Goal: Communication & Community: Answer question/provide support

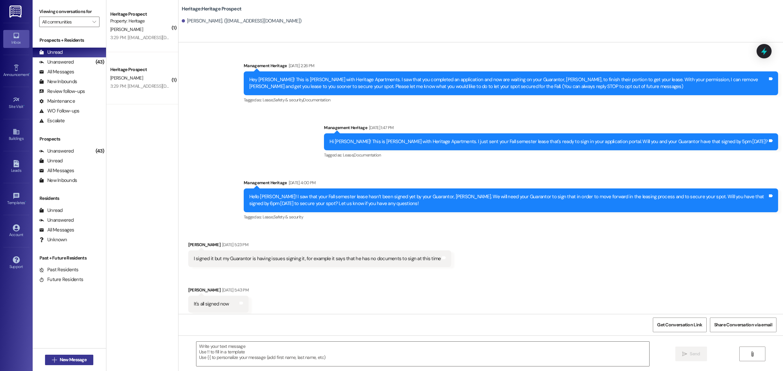
scroll to position [3, 0]
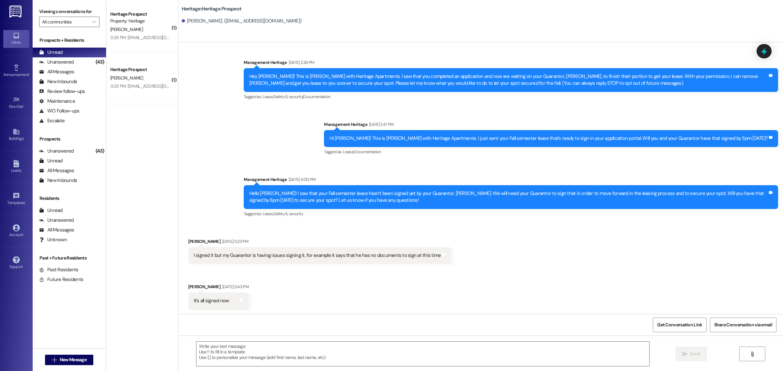
click at [74, 366] on div " New Message" at bounding box center [69, 360] width 48 height 16
click at [79, 359] on span "New Message" at bounding box center [73, 359] width 27 height 7
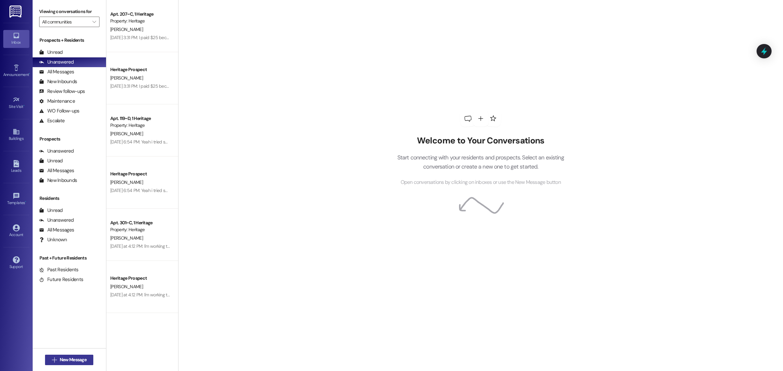
click at [79, 361] on span "New Message" at bounding box center [73, 359] width 27 height 7
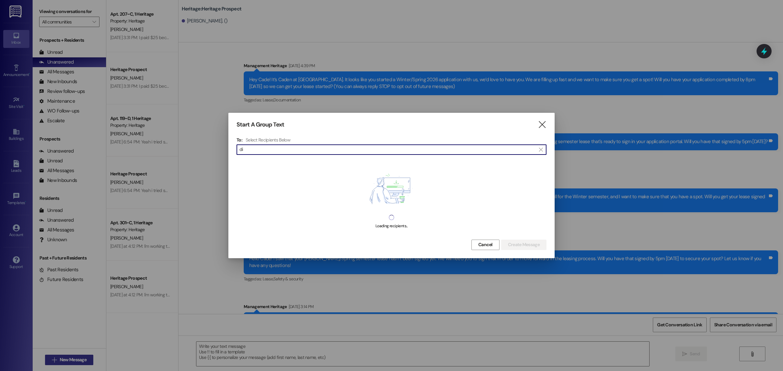
type input "d"
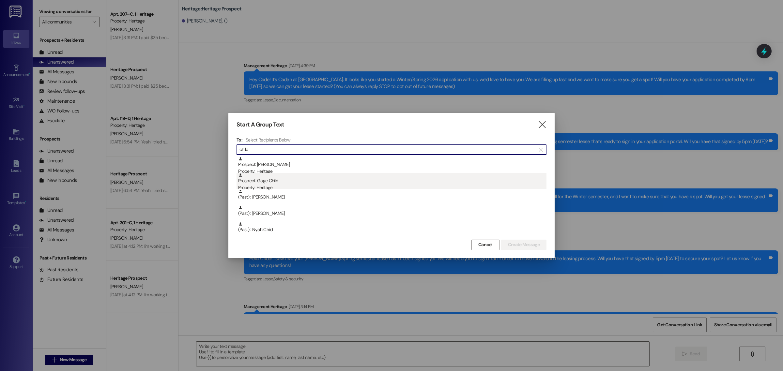
type input "child"
click at [268, 183] on div "Prospect: Gage Child Property: Heritage" at bounding box center [392, 182] width 308 height 19
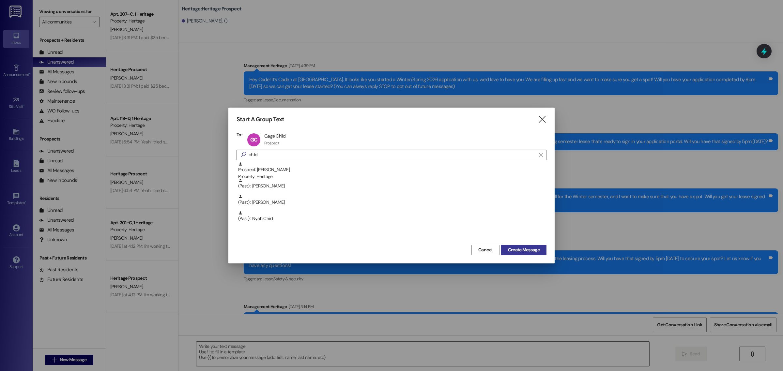
click at [508, 247] on span "Create Message" at bounding box center [524, 250] width 32 height 7
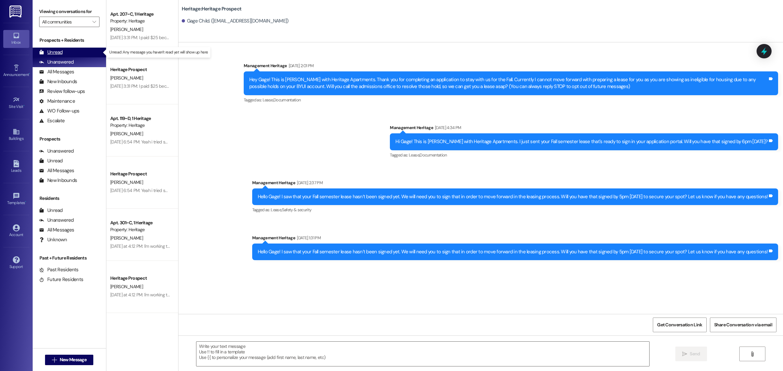
click at [66, 52] on div "Unread (0)" at bounding box center [69, 53] width 73 height 10
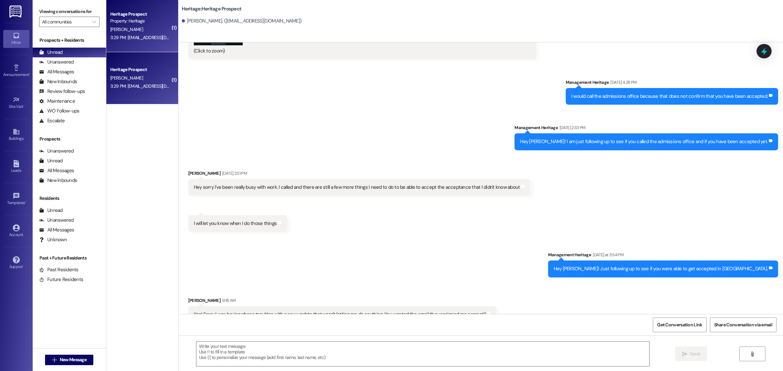
scroll to position [2109, 0]
